Goal: Transaction & Acquisition: Purchase product/service

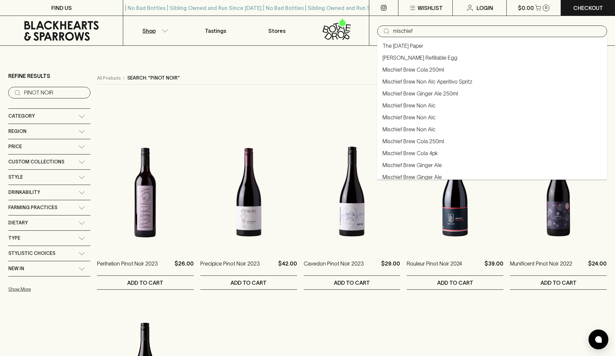
type input "mischief"
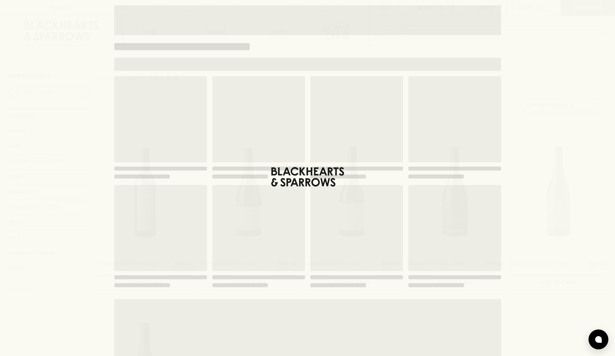
type input "mischief"
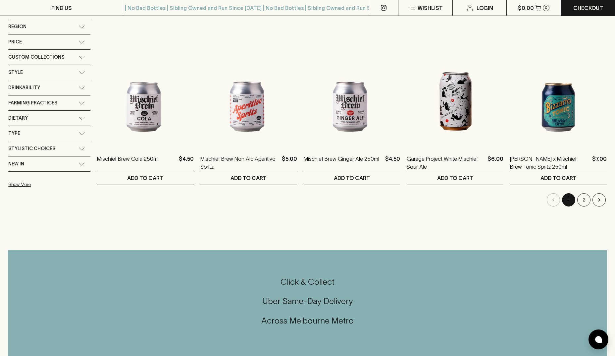
scroll to position [66, 0]
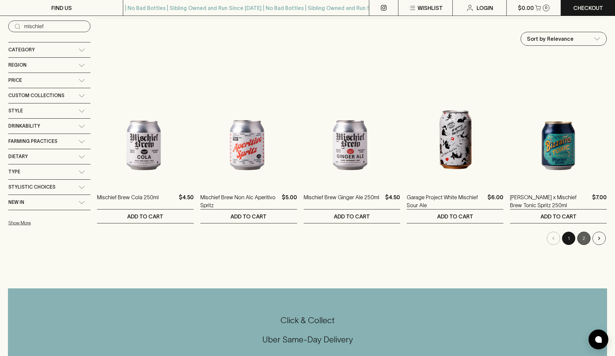
click at [581, 237] on button "2" at bounding box center [583, 238] width 13 height 13
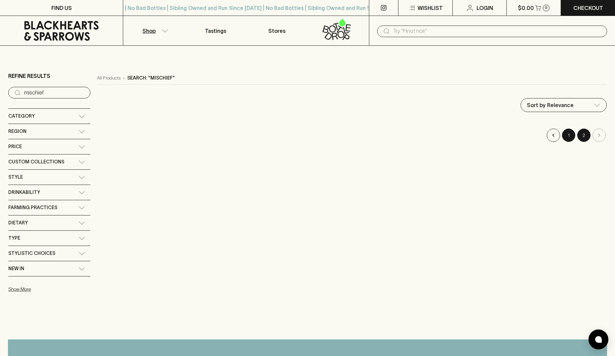
click at [565, 136] on button "1" at bounding box center [568, 135] width 13 height 13
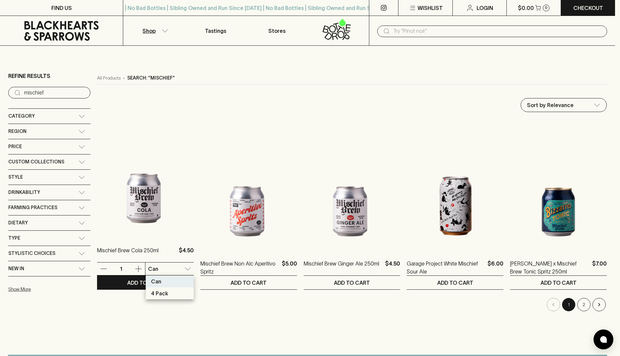
click at [169, 291] on li "4 Pack" at bounding box center [170, 293] width 48 height 12
type input "1"
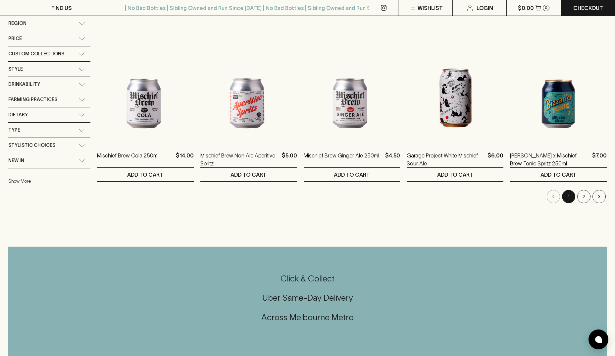
scroll to position [66, 0]
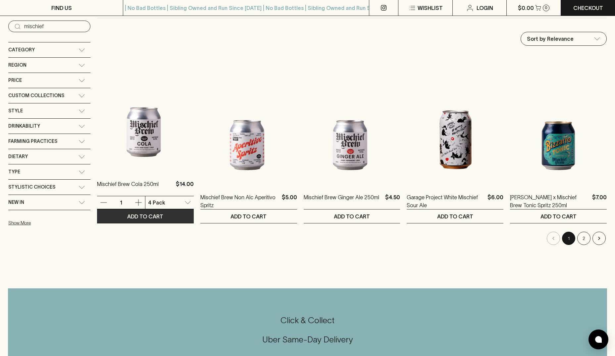
click at [170, 217] on button "ADD TO CART" at bounding box center [145, 216] width 97 height 14
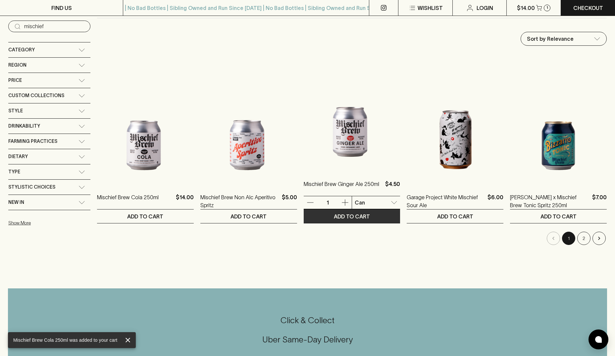
click at [383, 217] on button "ADD TO CART" at bounding box center [352, 216] width 97 height 14
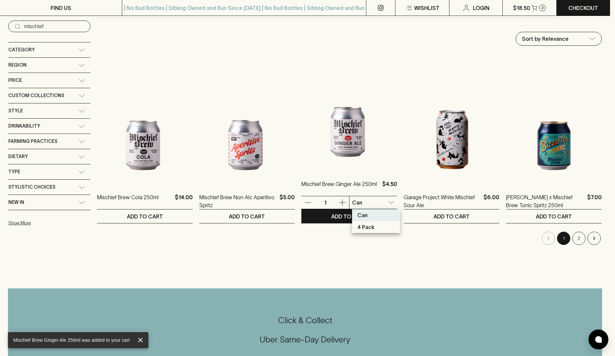
click at [371, 206] on body "Mischief Brew Ginger Ale 250ml was added to your cart FIND US | No Bad Bottles …" at bounding box center [307, 306] width 615 height 744
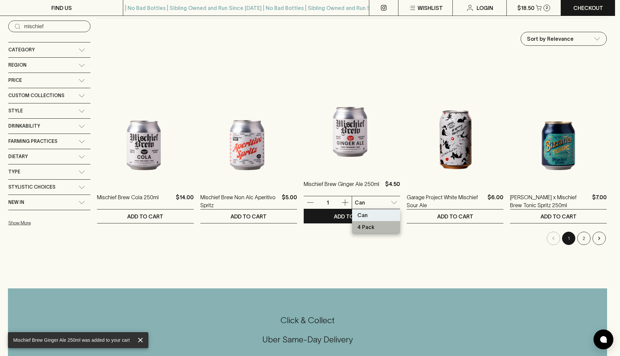
click at [375, 227] on li "4 Pack" at bounding box center [376, 227] width 48 height 12
type input "1"
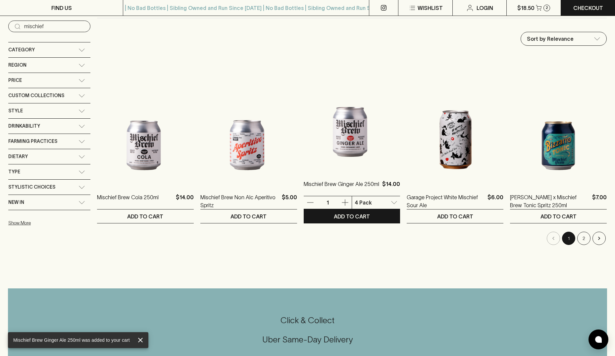
click at [345, 201] on icon "button" at bounding box center [345, 202] width 8 height 8
click at [346, 215] on p "ADD TO CART" at bounding box center [352, 216] width 36 height 8
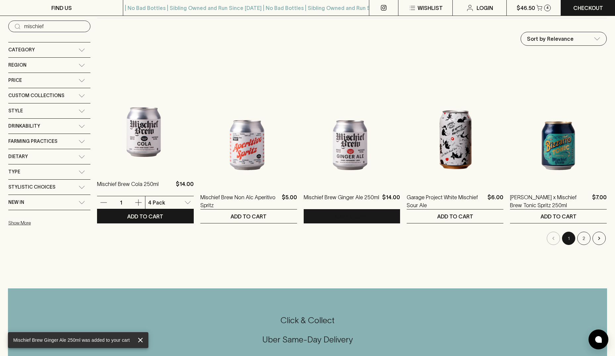
click at [137, 203] on icon "button" at bounding box center [138, 202] width 8 height 8
click at [145, 214] on p "ADD TO CART" at bounding box center [145, 216] width 36 height 8
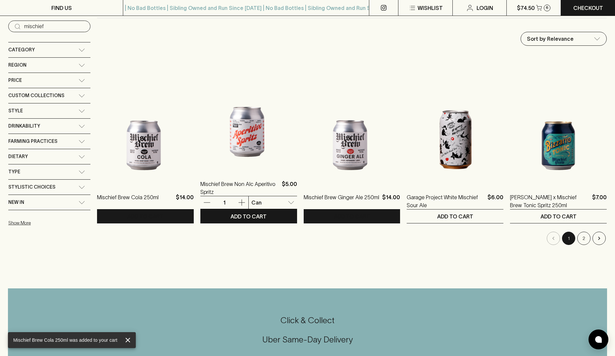
click at [241, 201] on icon "button" at bounding box center [242, 202] width 8 height 8
click at [247, 213] on p "ADD TO CART" at bounding box center [249, 216] width 36 height 8
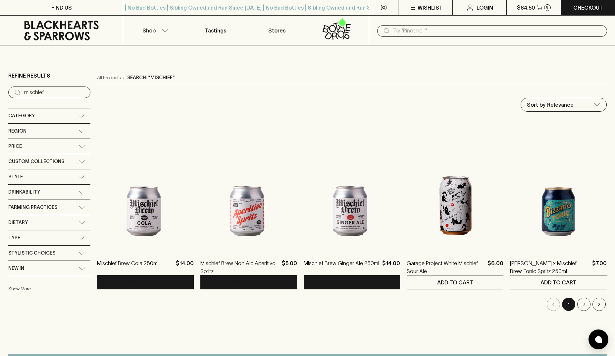
scroll to position [0, 0]
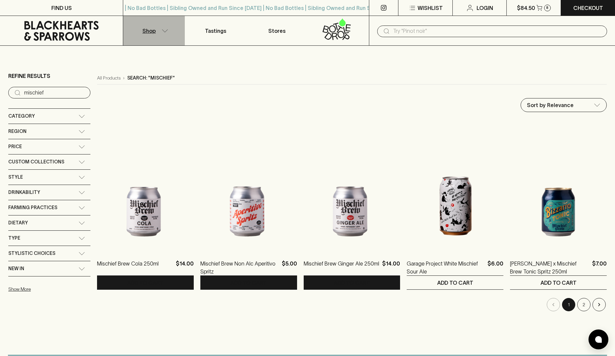
click at [158, 31] on button "Shop" at bounding box center [153, 30] width 61 height 29
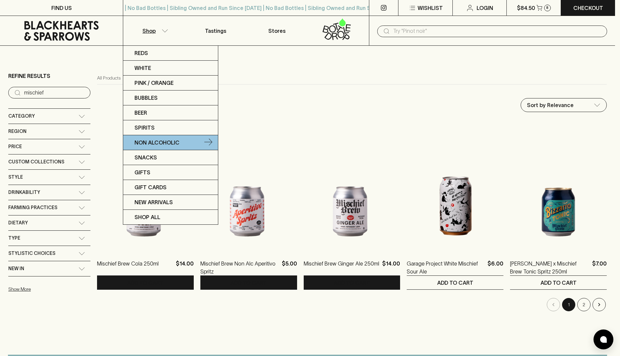
click at [161, 143] on p "Non Alcoholic" at bounding box center [156, 142] width 45 height 8
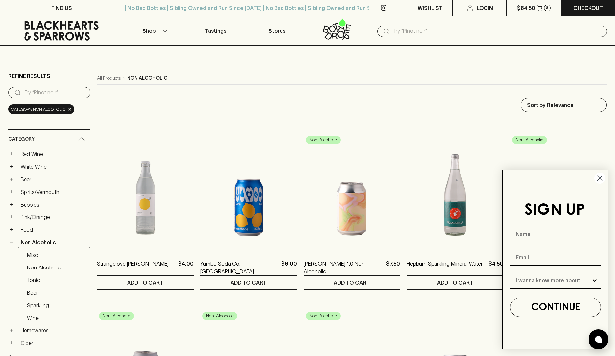
click at [597, 180] on circle "Close dialog" at bounding box center [600, 178] width 11 height 11
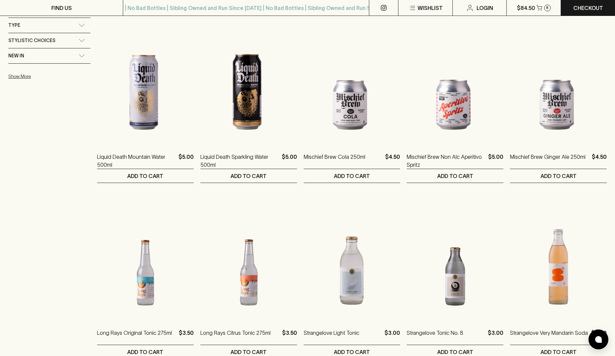
scroll to position [563, 0]
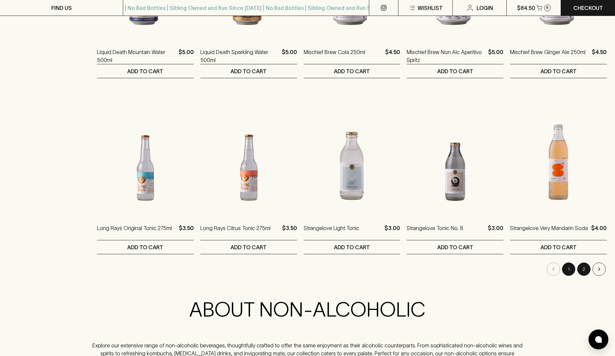
click at [587, 270] on button "2" at bounding box center [583, 268] width 13 height 13
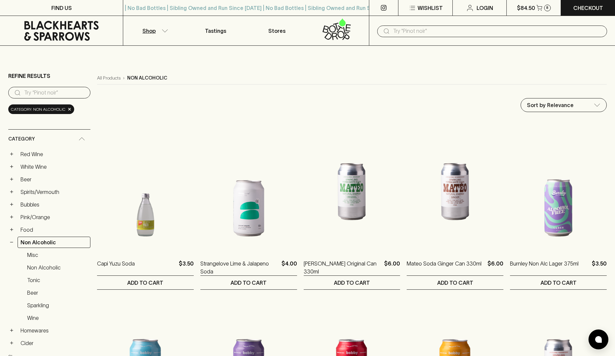
click at [532, 6] on p "$84.50" at bounding box center [526, 8] width 18 height 8
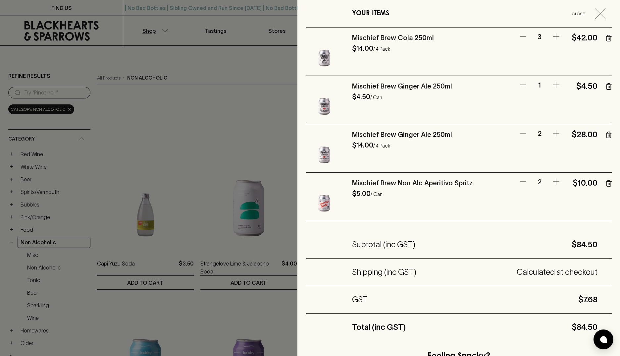
click at [521, 36] on icon "button" at bounding box center [523, 36] width 8 height 8
click at [606, 86] on icon "button" at bounding box center [609, 86] width 6 height 7
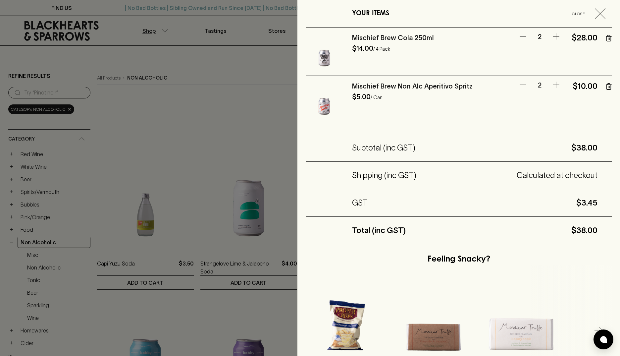
click at [277, 106] on div at bounding box center [310, 178] width 620 height 356
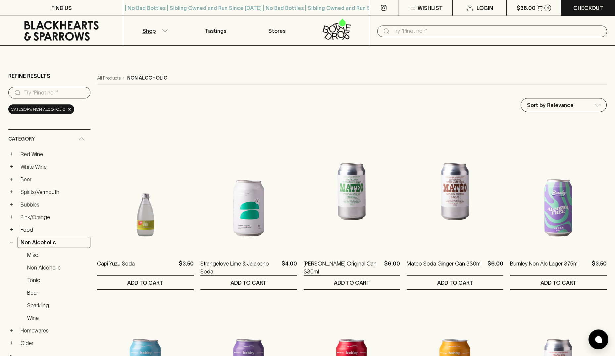
click at [466, 32] on input "text" at bounding box center [497, 31] width 209 height 11
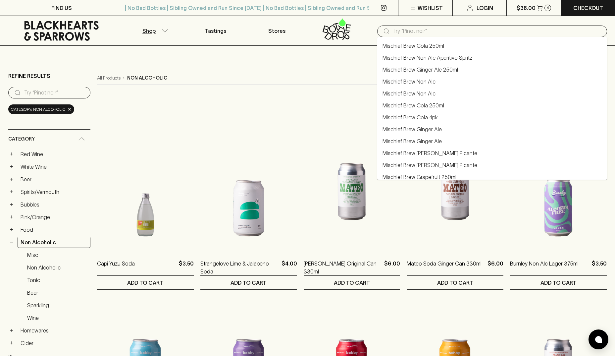
click at [450, 67] on link "Mischief Brew Ginger Ale 250ml" at bounding box center [421, 70] width 76 height 8
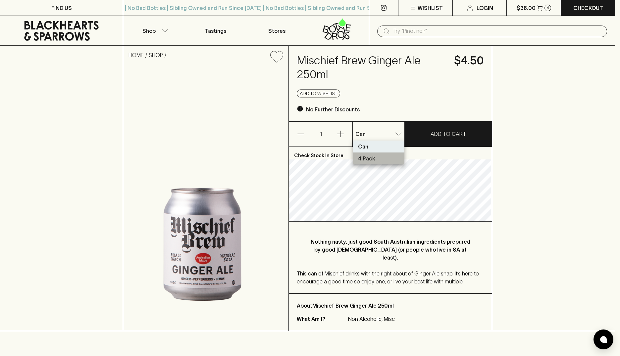
click at [384, 158] on li "4 Pack" at bounding box center [379, 158] width 52 height 12
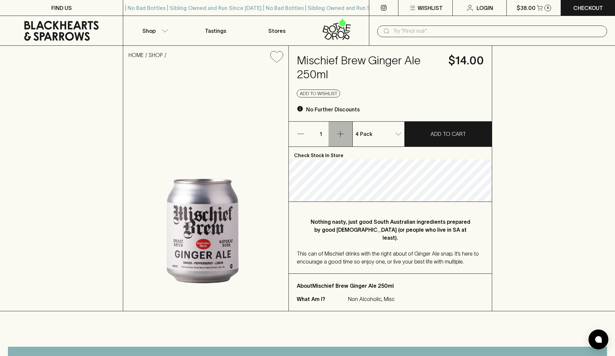
click at [341, 130] on icon "button" at bounding box center [341, 134] width 8 height 8
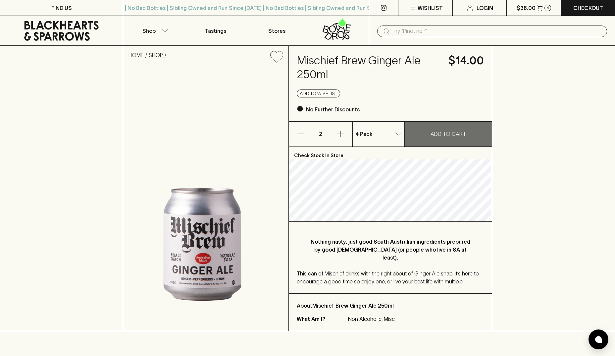
click at [445, 135] on p "ADD TO CART" at bounding box center [448, 134] width 35 height 8
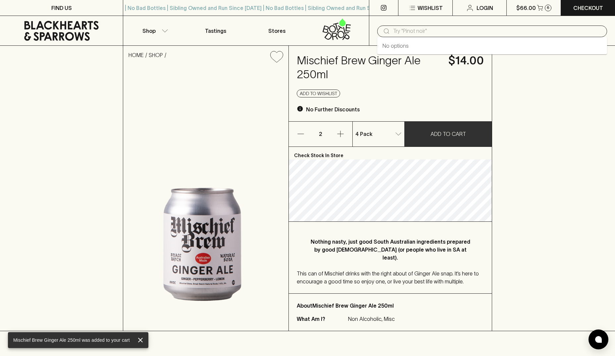
click at [471, 33] on input "text" at bounding box center [497, 31] width 209 height 11
click at [470, 31] on input "text" at bounding box center [497, 31] width 209 height 11
click at [543, 9] on button "$66.00 6" at bounding box center [534, 8] width 54 height 16
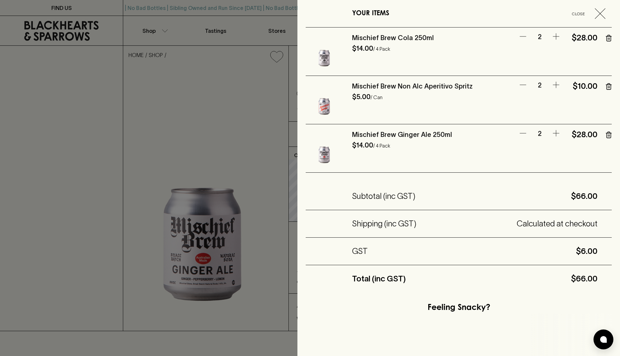
click at [426, 88] on link "Mischief Brew Non Alc Aperitivo Spritz" at bounding box center [412, 85] width 121 height 7
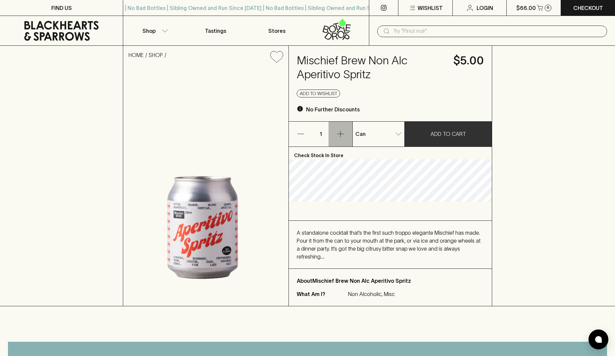
click at [343, 134] on icon "button" at bounding box center [341, 134] width 8 height 8
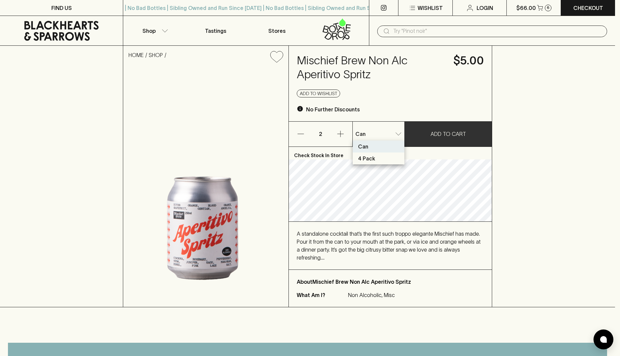
click at [389, 157] on li "4 Pack" at bounding box center [379, 158] width 52 height 12
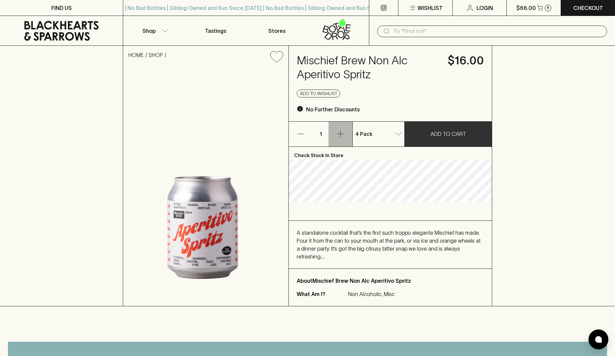
click at [345, 133] on button "button" at bounding box center [341, 134] width 24 height 25
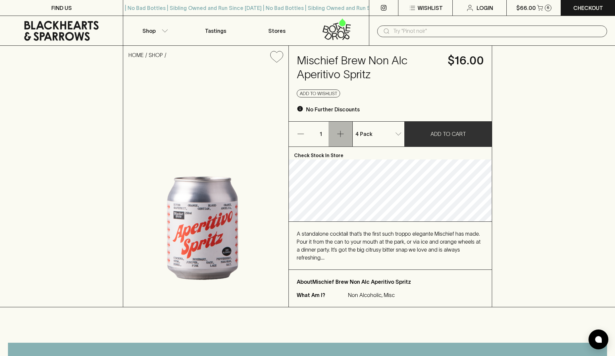
click at [344, 136] on icon "button" at bounding box center [341, 134] width 8 height 8
click at [342, 132] on icon "button" at bounding box center [341, 134] width 8 height 8
click at [289, 137] on button "button" at bounding box center [301, 134] width 24 height 25
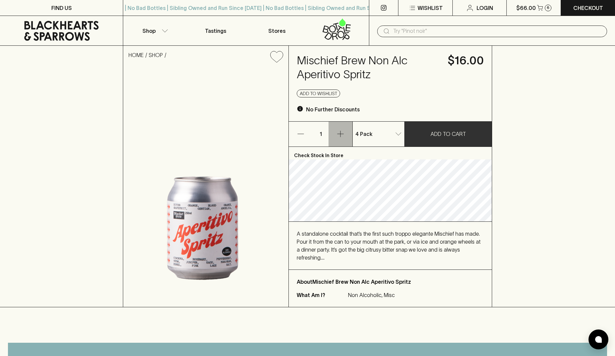
click at [338, 133] on icon "button" at bounding box center [341, 134] width 8 height 8
click at [337, 131] on icon "button" at bounding box center [341, 134] width 8 height 8
click at [340, 132] on icon "button" at bounding box center [341, 134] width 8 height 8
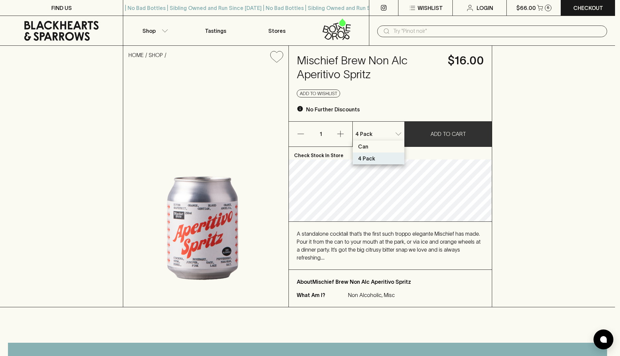
click at [386, 145] on li "Can" at bounding box center [379, 146] width 52 height 12
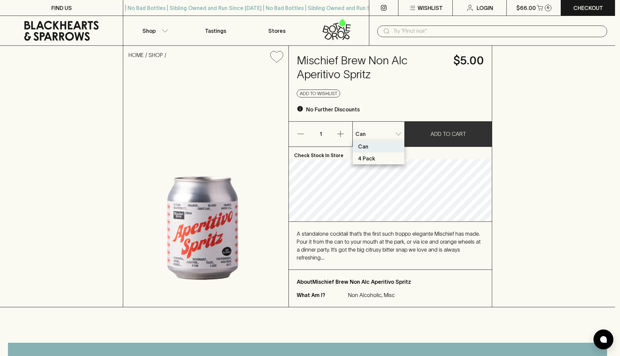
click at [380, 158] on li "4 Pack" at bounding box center [379, 158] width 52 height 12
type input "1"
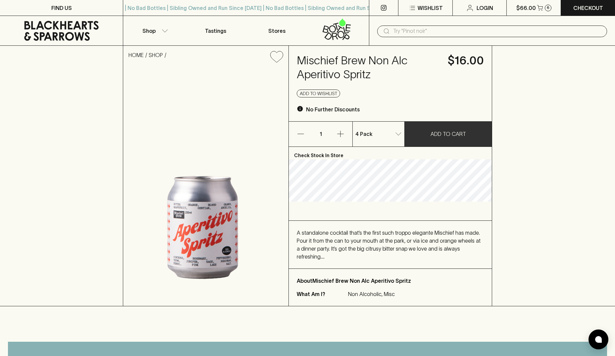
click at [424, 142] on button "ADD TO CART" at bounding box center [448, 134] width 87 height 25
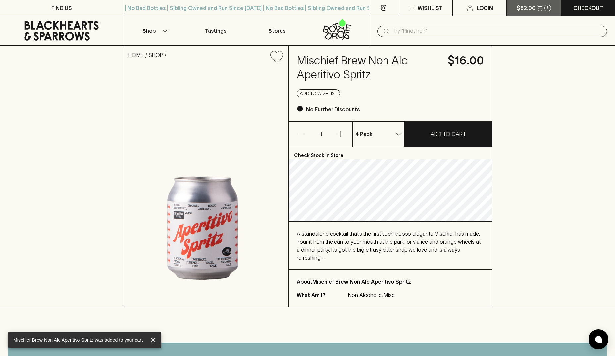
click at [545, 8] on div "7" at bounding box center [548, 8] width 7 height 7
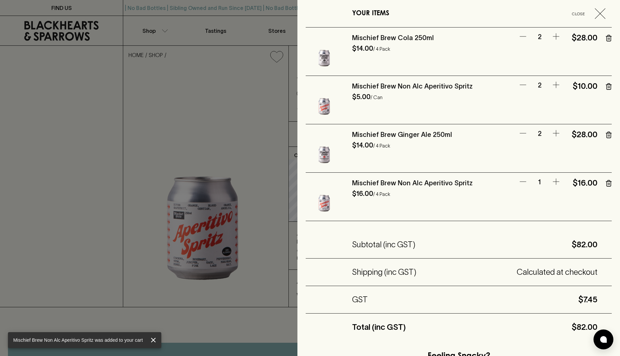
click at [606, 87] on icon "button" at bounding box center [609, 86] width 6 height 7
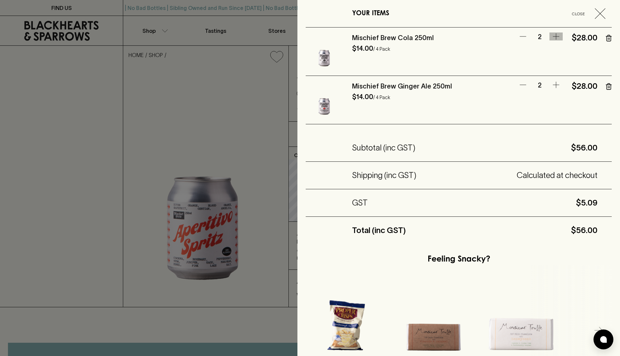
click at [552, 38] on icon "button" at bounding box center [556, 36] width 8 height 8
click at [552, 85] on icon "button" at bounding box center [556, 85] width 8 height 8
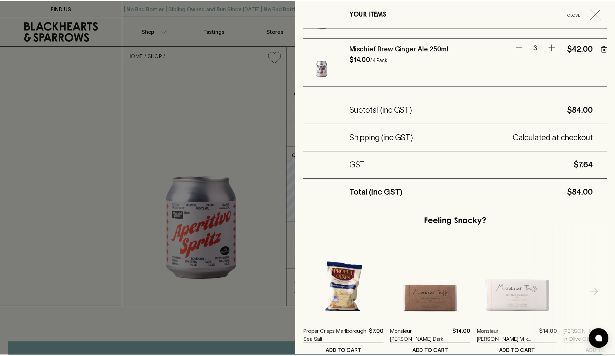
scroll to position [94, 0]
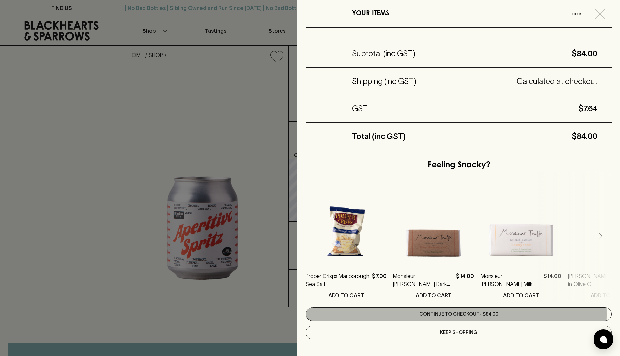
click at [434, 313] on link "Continue to checkout - $84.00" at bounding box center [459, 314] width 306 height 14
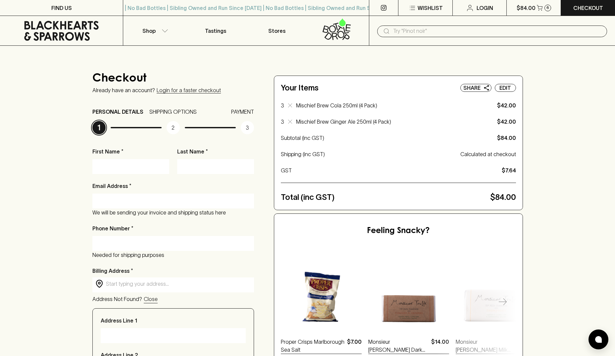
click at [140, 165] on input "First Name *" at bounding box center [130, 166] width 67 height 11
type input "leing"
type input "reupana"
type input "[EMAIL_ADDRESS][PERSON_NAME][DOMAIN_NAME]"
type input "0406210477"
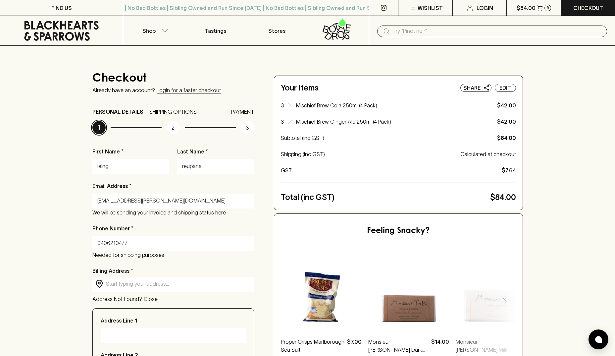
type input "[STREET_ADDRESS]"
type input "[GEOGRAPHIC_DATA]"
type input "3000"
type input "VIC"
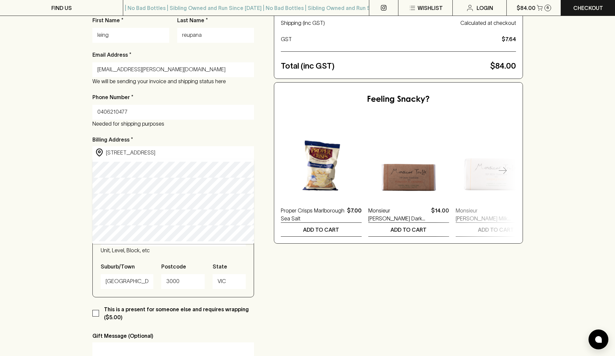
scroll to position [132, 0]
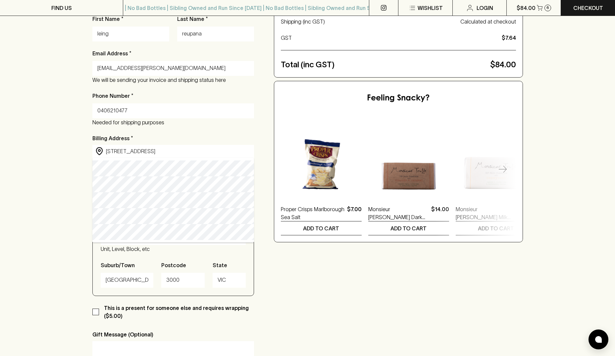
type input "level [STREET_ADDRESS]"
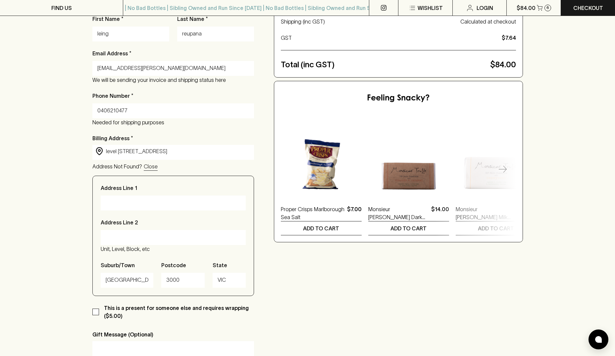
type input "level [STREET_ADDRESS]"
type input "Victoria"
click at [156, 232] on input "Address Line 2" at bounding box center [173, 237] width 135 height 11
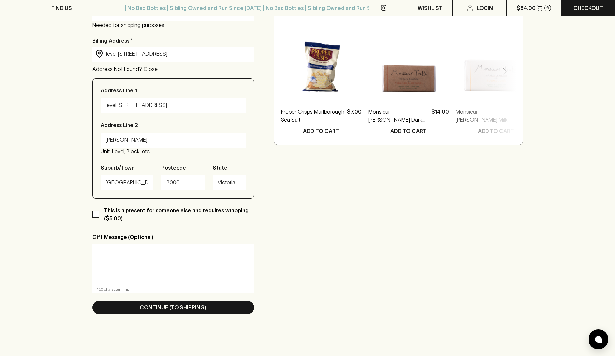
scroll to position [232, 0]
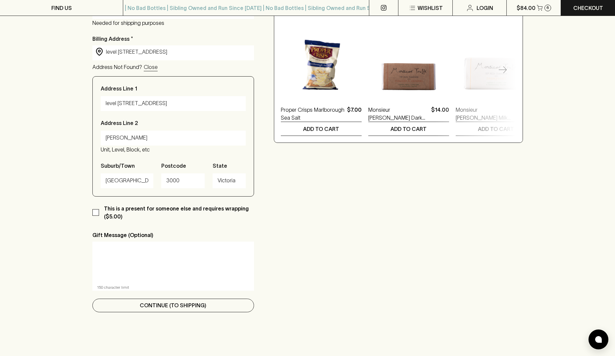
type input "[PERSON_NAME]"
click at [142, 309] on button "Continue (To Shipping)" at bounding box center [173, 305] width 162 height 14
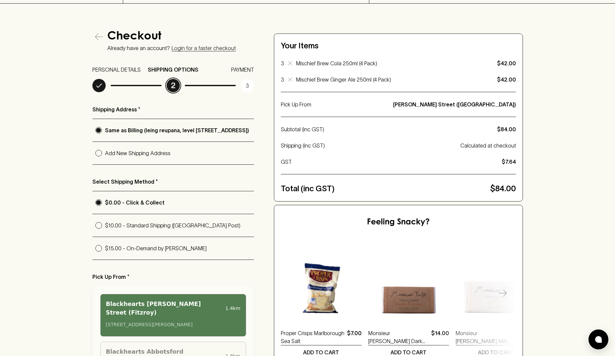
scroll to position [99, 0]
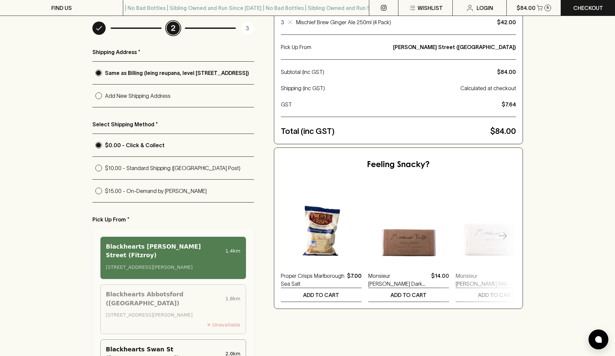
click at [165, 170] on p "$10.00 - Standard Shipping ([GEOGRAPHIC_DATA] Post)" at bounding box center [179, 168] width 149 height 8
click at [105, 170] on input "$10.00 - Standard Shipping ([GEOGRAPHIC_DATA] Post)" at bounding box center [98, 168] width 13 height 13
radio input "true"
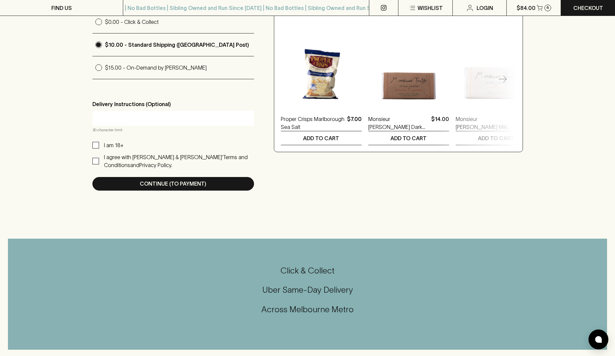
scroll to position [232, 0]
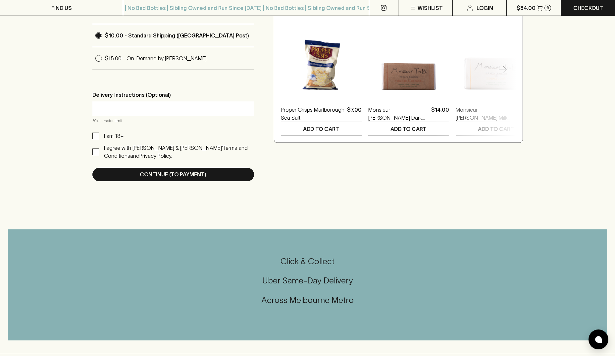
click at [108, 137] on p "I am 18+" at bounding box center [114, 136] width 20 height 8
click at [99, 137] on input "I am 18+" at bounding box center [95, 135] width 7 height 7
checkbox input "true"
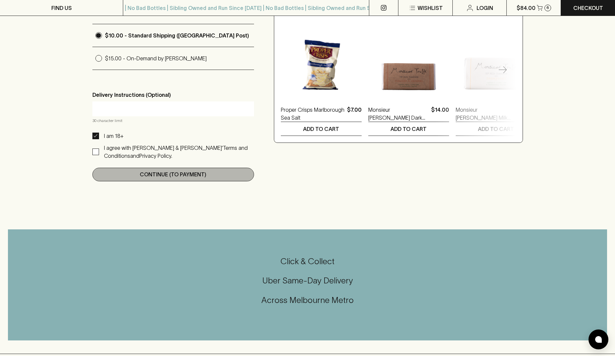
click at [135, 174] on button "Continue (To Payment)" at bounding box center [173, 175] width 162 height 14
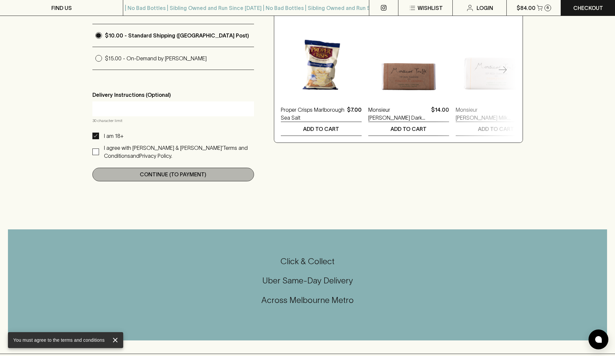
click at [136, 178] on button "Continue (To Payment)" at bounding box center [173, 175] width 162 height 14
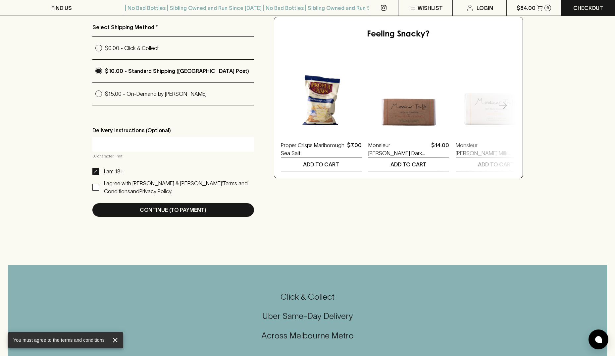
scroll to position [132, 0]
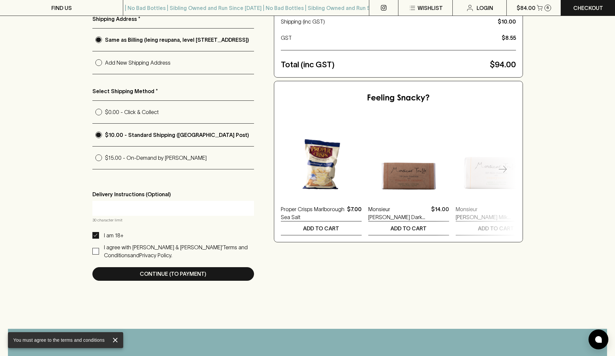
drag, startPoint x: 131, startPoint y: 249, endPoint x: 133, endPoint y: 255, distance: 6.1
click at [131, 249] on p "I agree with [PERSON_NAME] & [PERSON_NAME]’" at bounding box center [163, 247] width 119 height 6
click at [99, 249] on input "I agree with [PERSON_NAME] & [PERSON_NAME]’ Terms and Conditions and Privacy Po…" at bounding box center [95, 251] width 7 height 7
checkbox input "true"
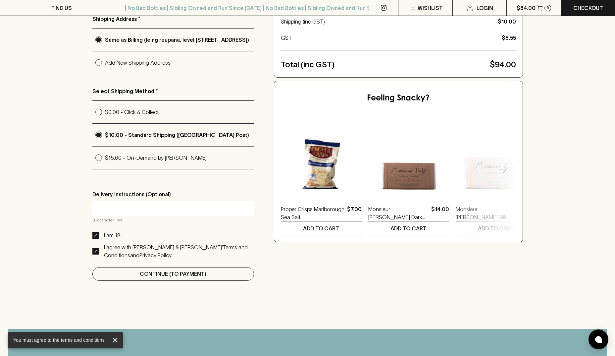
click at [143, 278] on p "Continue (To Payment)" at bounding box center [173, 274] width 67 height 8
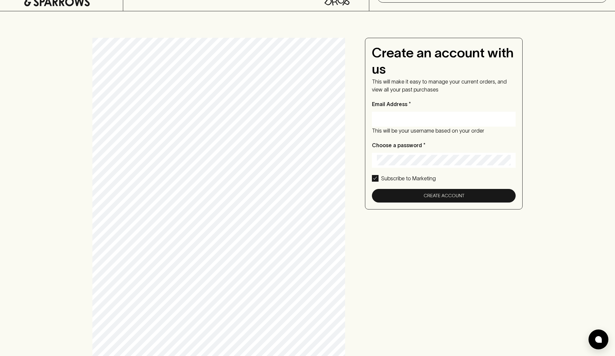
scroll to position [66, 0]
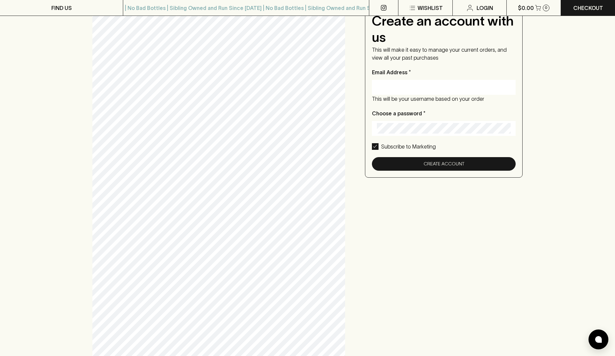
click at [398, 276] on div "Create an account with us This will make it easy to manage your current orders,…" at bounding box center [307, 182] width 431 height 353
